Goal: Answer question/provide support

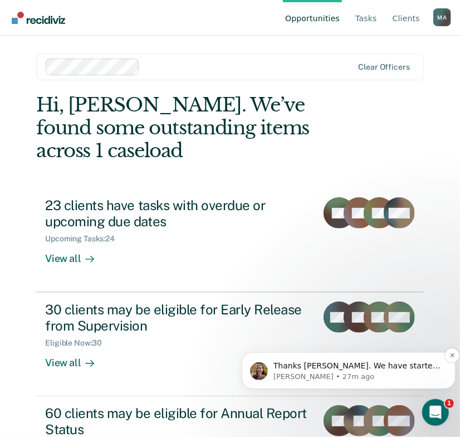
click at [338, 372] on p "[PERSON_NAME] • 27m ago" at bounding box center [357, 376] width 168 height 10
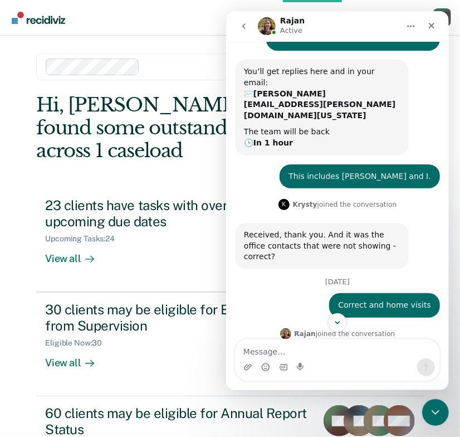
scroll to position [112, 0]
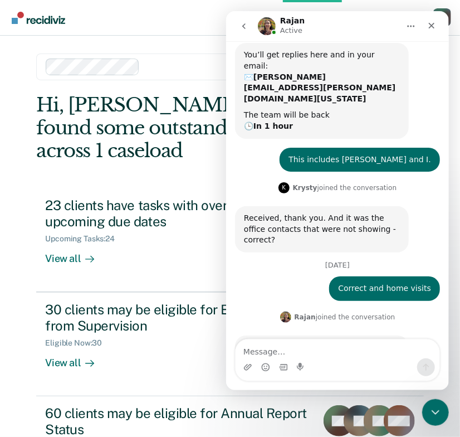
click at [329, 355] on textarea "Message…" at bounding box center [337, 348] width 204 height 19
type textarea "Okay thank you!"
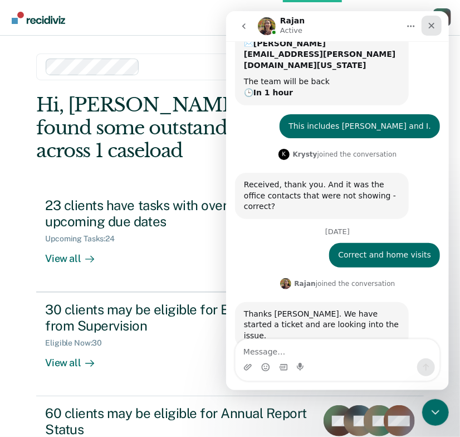
click at [427, 26] on icon "Close" at bounding box center [431, 25] width 9 height 9
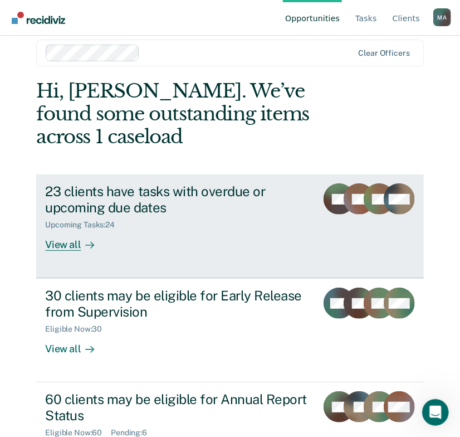
scroll to position [0, 0]
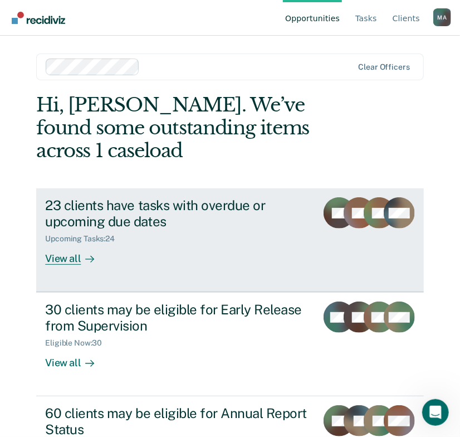
click at [91, 197] on div "23 clients have tasks with overdue or upcoming due dates" at bounding box center [176, 213] width 262 height 32
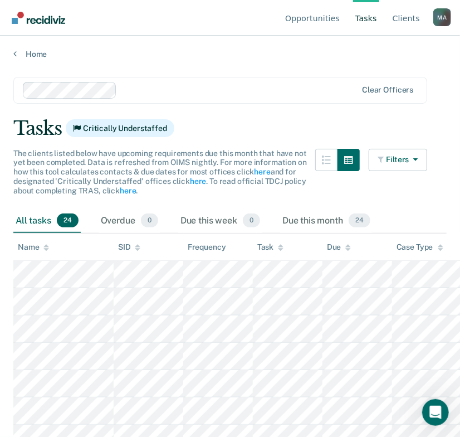
click at [38, 248] on div "Name" at bounding box center [33, 246] width 31 height 9
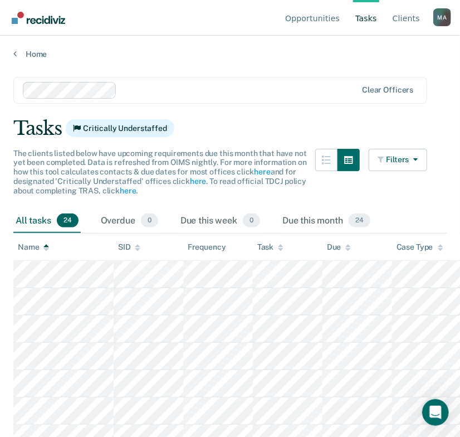
click at [38, 248] on div "Name" at bounding box center [33, 246] width 31 height 9
click at [42, 247] on div "Name" at bounding box center [33, 246] width 31 height 9
click at [51, 249] on th "Name" at bounding box center [63, 247] width 100 height 27
click at [46, 248] on icon at bounding box center [46, 249] width 6 height 3
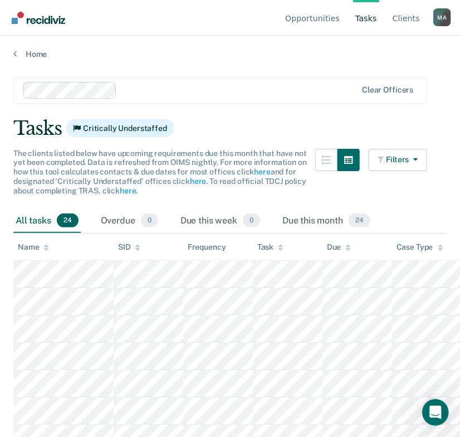
click at [43, 247] on icon at bounding box center [46, 247] width 6 height 7
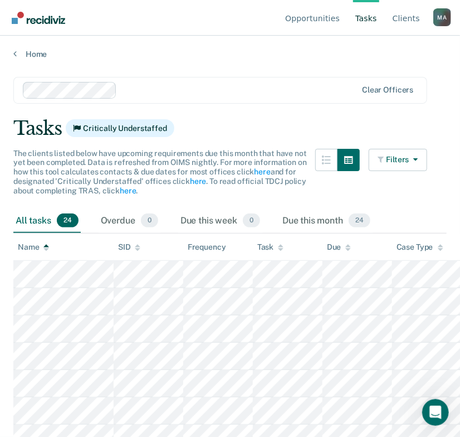
click at [43, 244] on icon at bounding box center [46, 247] width 6 height 7
click at [46, 244] on icon at bounding box center [46, 245] width 6 height 3
click at [257, 125] on div "Tasks Critically Understaffed" at bounding box center [230, 128] width 434 height 23
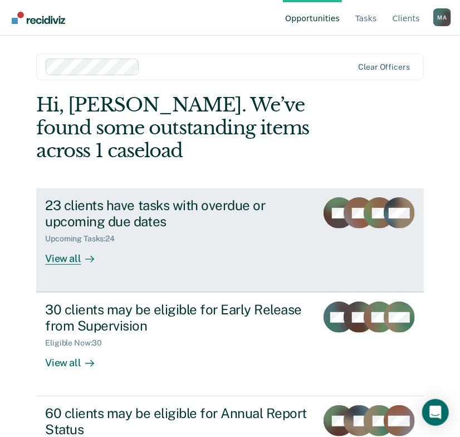
click at [108, 197] on div "23 clients have tasks with overdue or upcoming due dates" at bounding box center [176, 213] width 262 height 32
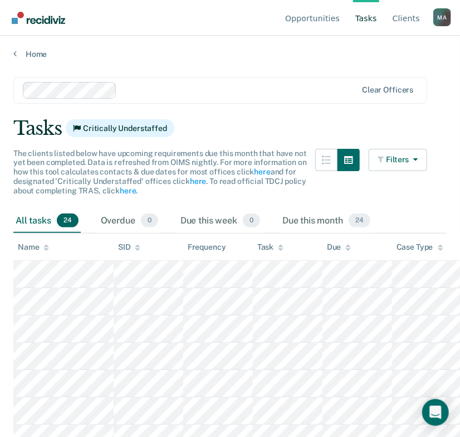
click at [262, 133] on div "Tasks Critically Understaffed" at bounding box center [230, 128] width 434 height 23
